Goal: Obtain resource: Download file/media

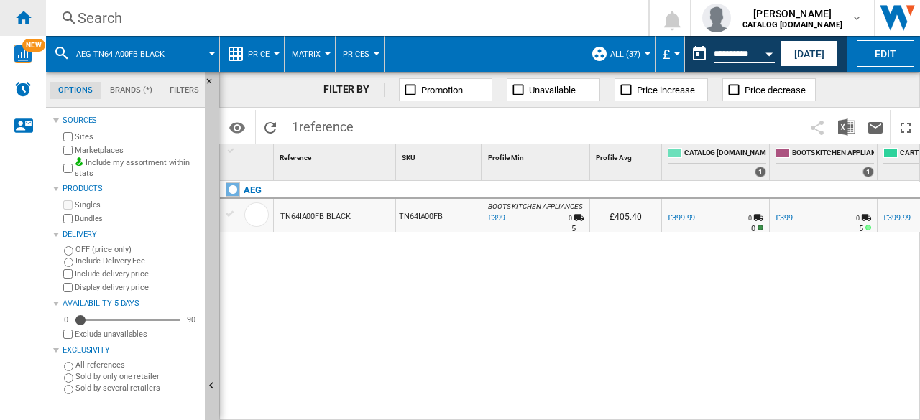
click at [29, 18] on ng-md-icon "Home" at bounding box center [22, 17] width 17 height 17
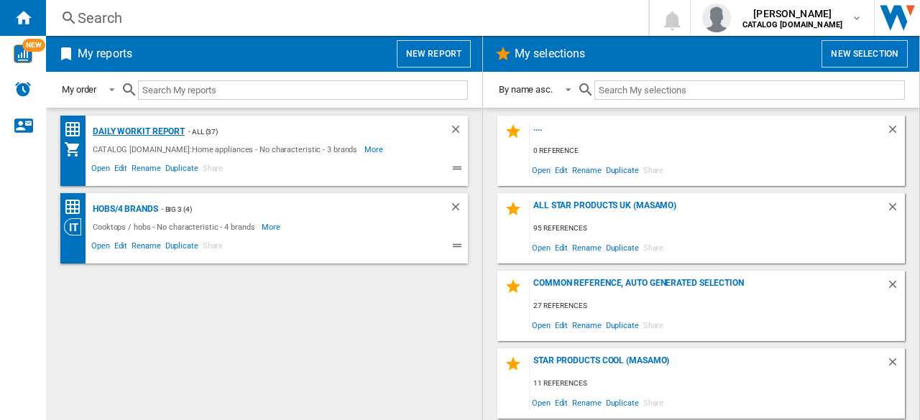
click at [142, 126] on div "Daily WorkIt report" at bounding box center [137, 132] width 96 height 18
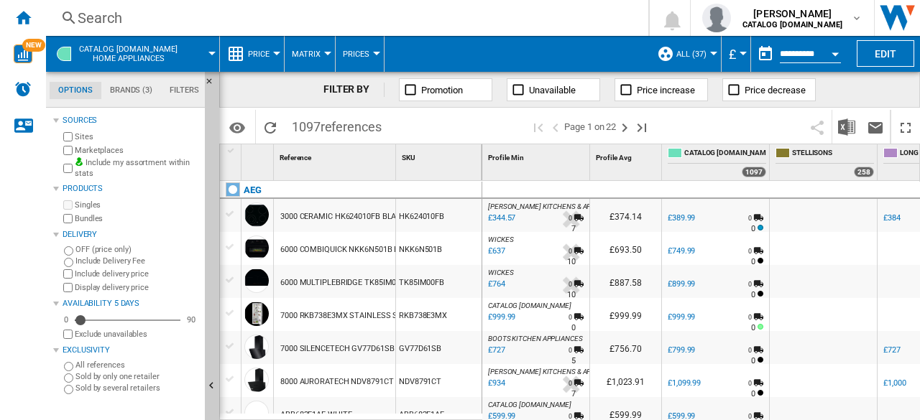
click at [711, 53] on div at bounding box center [713, 54] width 7 height 4
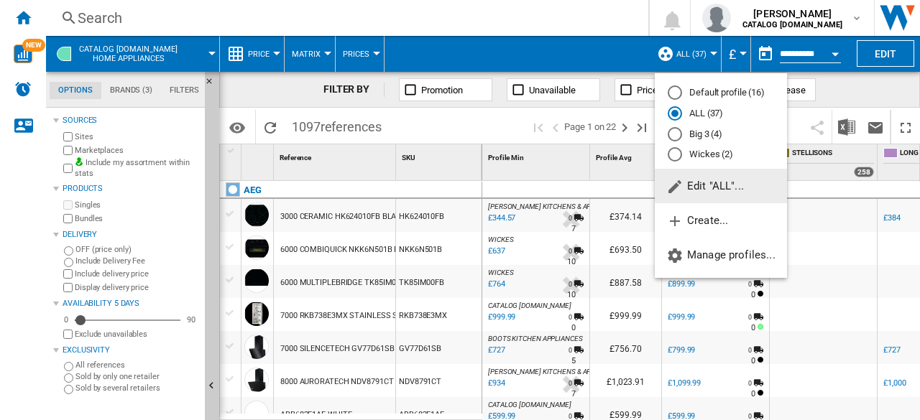
click at [716, 187] on span "Edit "ALL"..." at bounding box center [705, 186] width 78 height 13
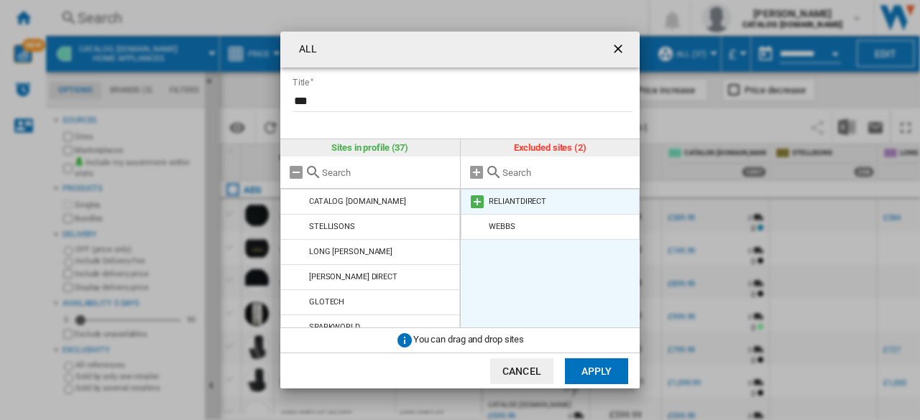
click at [529, 198] on div "RELIANTDIRECT" at bounding box center [517, 201] width 57 height 9
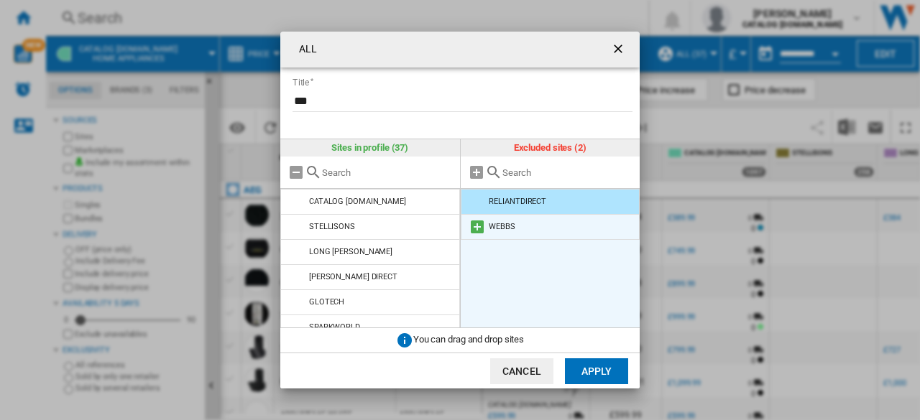
click at [480, 223] on md-icon at bounding box center [476, 226] width 17 height 17
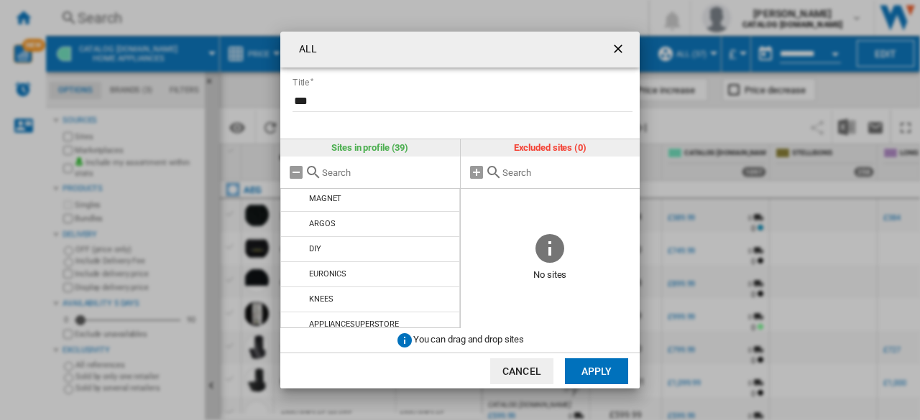
scroll to position [842, 0]
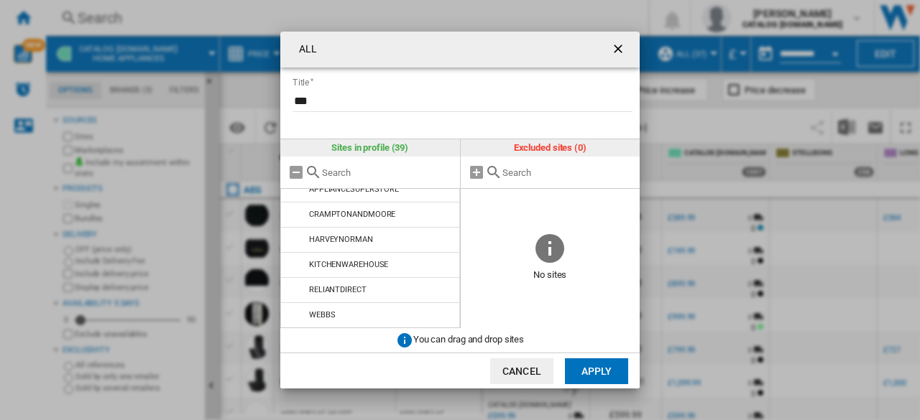
click at [586, 373] on button "Apply" at bounding box center [596, 371] width 63 height 26
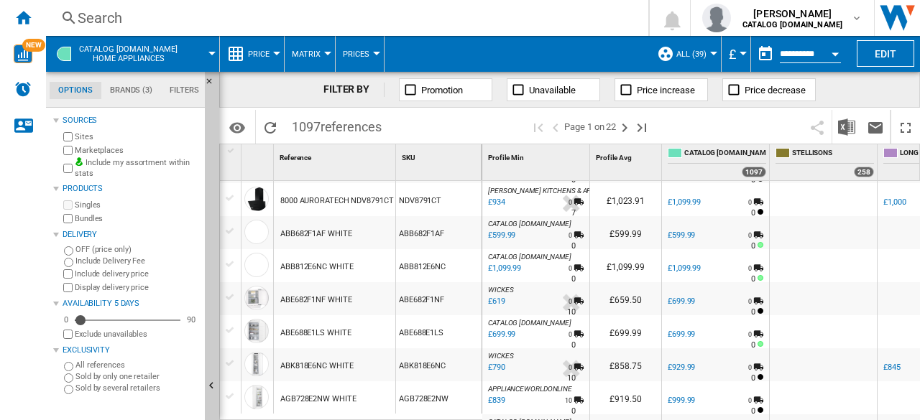
scroll to position [0, 0]
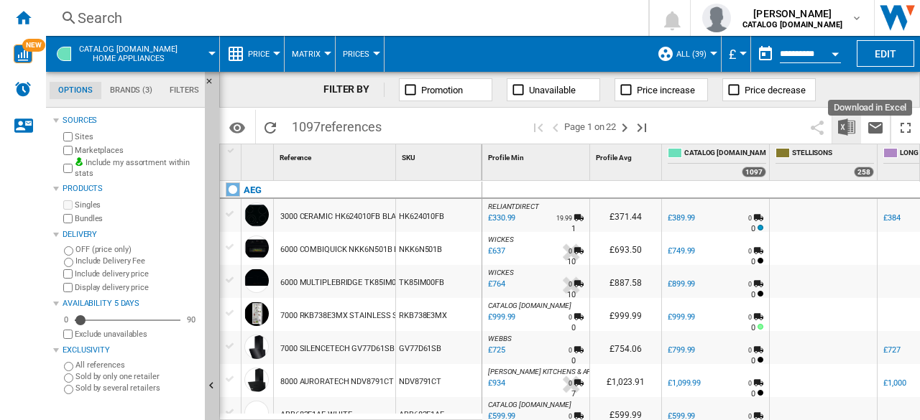
click at [849, 125] on img "Download in Excel" at bounding box center [846, 127] width 17 height 17
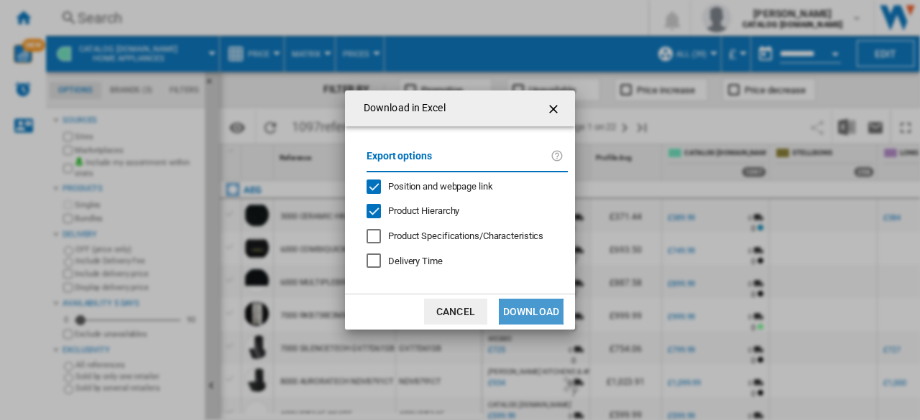
click at [519, 321] on button "Download" at bounding box center [531, 312] width 65 height 26
